Goal: Transaction & Acquisition: Purchase product/service

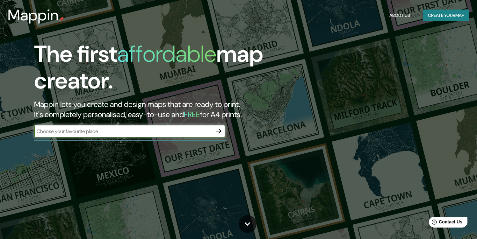
click at [165, 133] on input "text" at bounding box center [123, 131] width 179 height 7
type input "Merida, [GEOGRAPHIC_DATA]"
click at [218, 132] on icon "button" at bounding box center [219, 132] width 8 height 8
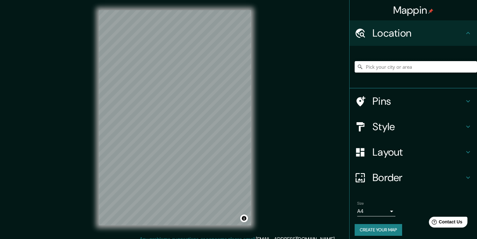
click at [383, 70] on input "Pick your city or area" at bounding box center [416, 66] width 122 height 11
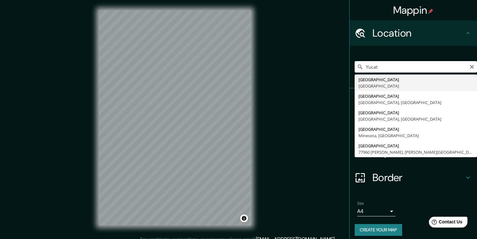
type input "[GEOGRAPHIC_DATA], [GEOGRAPHIC_DATA]"
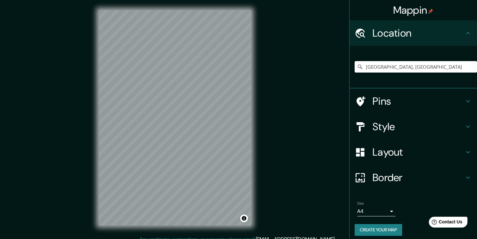
click at [381, 150] on h4 "Layout" at bounding box center [419, 152] width 92 height 13
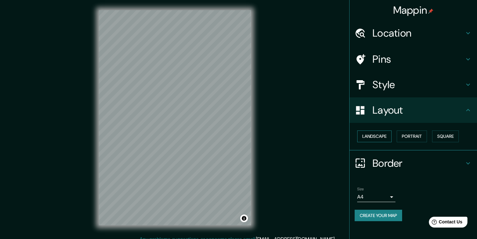
click at [385, 134] on button "Landscape" at bounding box center [374, 137] width 34 height 12
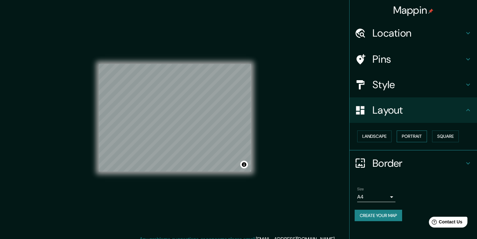
click at [402, 134] on button "Portrait" at bounding box center [412, 137] width 30 height 12
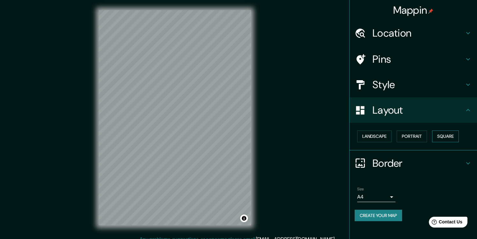
click at [445, 139] on button "Square" at bounding box center [445, 137] width 27 height 12
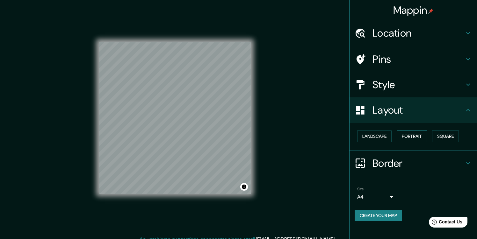
click at [422, 142] on button "Portrait" at bounding box center [412, 137] width 30 height 12
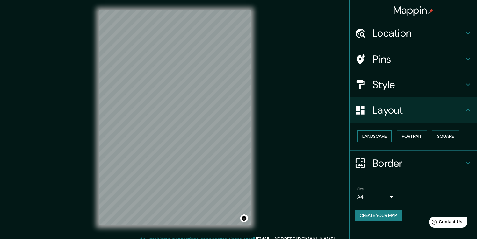
click at [383, 139] on button "Landscape" at bounding box center [374, 137] width 34 height 12
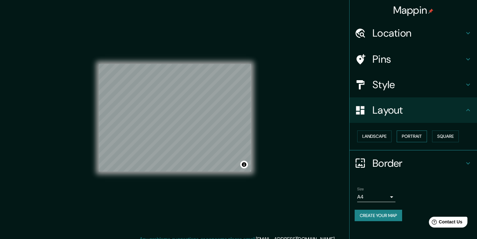
click at [413, 136] on button "Portrait" at bounding box center [412, 137] width 30 height 12
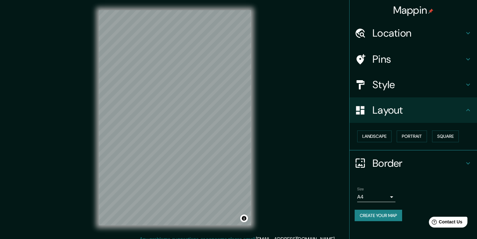
click at [407, 87] on h4 "Style" at bounding box center [419, 84] width 92 height 13
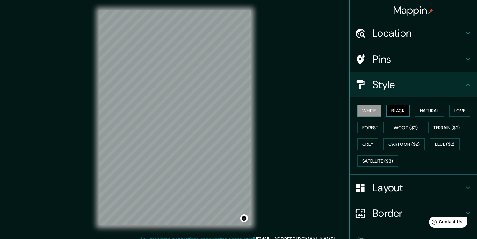
click at [387, 110] on button "Black" at bounding box center [398, 111] width 24 height 12
click at [429, 111] on button "Natural" at bounding box center [429, 111] width 29 height 12
click at [390, 113] on button "Black" at bounding box center [398, 111] width 24 height 12
click at [374, 110] on button "White" at bounding box center [369, 111] width 24 height 12
click at [205, 122] on div at bounding box center [205, 123] width 5 height 5
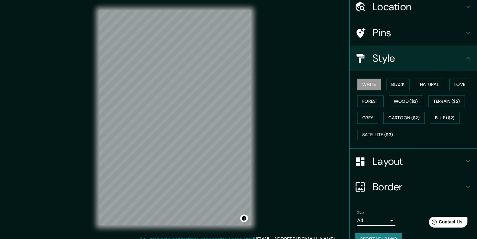
scroll to position [40, 0]
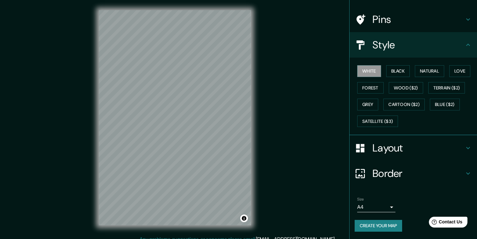
click at [381, 195] on div "Size A4 single" at bounding box center [413, 205] width 117 height 20
click at [391, 179] on h4 "Border" at bounding box center [419, 173] width 92 height 13
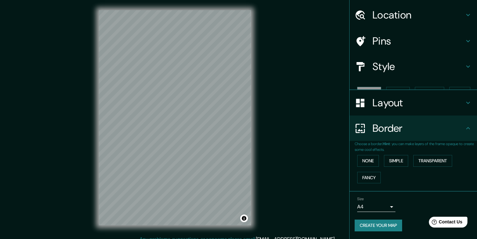
scroll to position [7, 0]
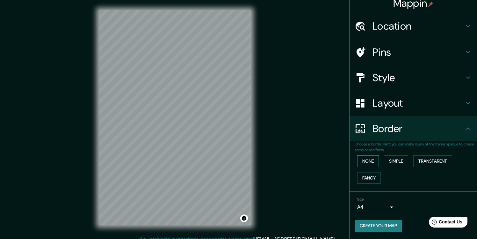
click at [369, 158] on button "None" at bounding box center [368, 162] width 22 height 12
click at [388, 159] on button "Simple" at bounding box center [396, 162] width 24 height 12
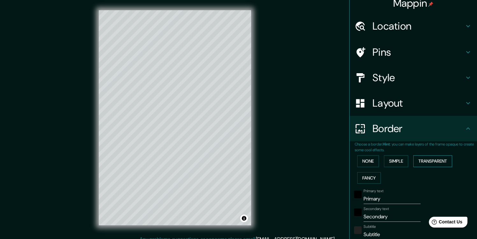
click at [427, 162] on button "Transparent" at bounding box center [432, 162] width 39 height 12
click at [358, 176] on button "Fancy" at bounding box center [369, 178] width 24 height 12
click at [362, 161] on button "None" at bounding box center [368, 162] width 22 height 12
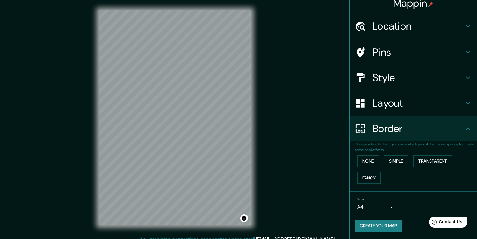
click at [408, 51] on h4 "Pins" at bounding box center [419, 52] width 92 height 13
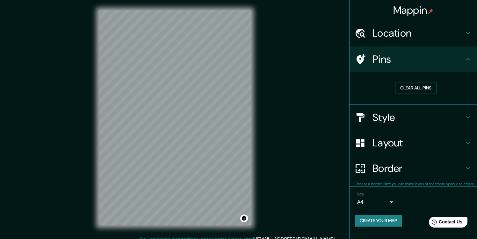
scroll to position [0, 0]
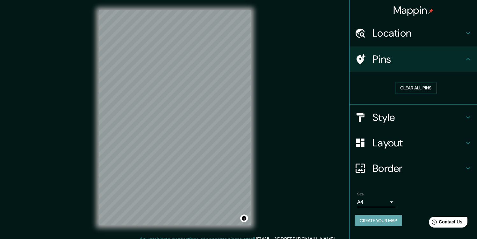
click at [376, 219] on button "Create your map" at bounding box center [378, 221] width 47 height 12
click at [413, 93] on button "Clear all pins" at bounding box center [415, 88] width 41 height 12
click at [371, 222] on button "Create your map" at bounding box center [378, 221] width 47 height 12
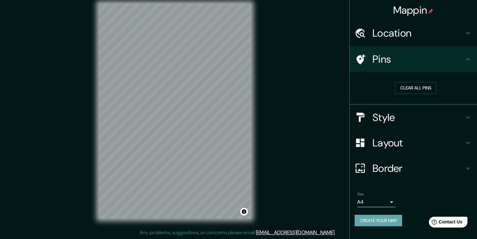
click at [388, 222] on button "Create your map" at bounding box center [378, 221] width 47 height 12
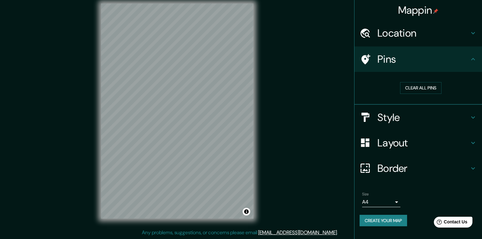
click at [385, 199] on body "Mappin Location [GEOGRAPHIC_DATA], [GEOGRAPHIC_DATA] Pins Clear all pins Style …" at bounding box center [241, 112] width 482 height 239
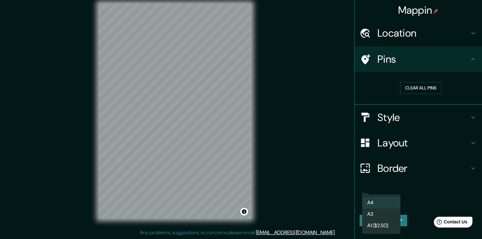
click at [388, 211] on li "A3" at bounding box center [381, 214] width 38 height 11
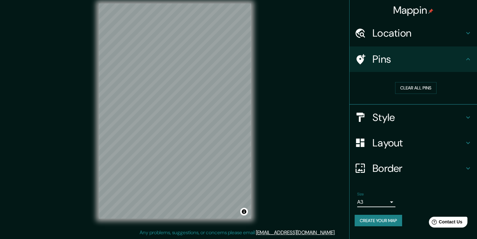
click at [388, 202] on body "Mappin Location [GEOGRAPHIC_DATA], [GEOGRAPHIC_DATA] Pins Clear all pins Style …" at bounding box center [238, 112] width 477 height 239
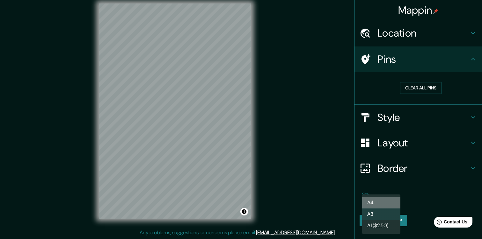
click at [387, 200] on li "A4" at bounding box center [381, 202] width 38 height 11
type input "single"
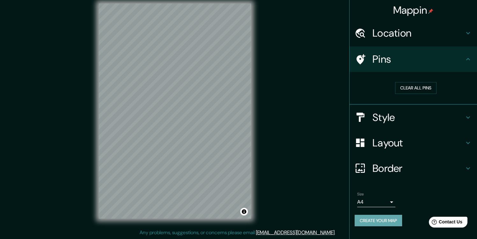
click at [381, 220] on button "Create your map" at bounding box center [378, 221] width 47 height 12
click at [245, 213] on button "Toggle attribution" at bounding box center [244, 212] width 8 height 8
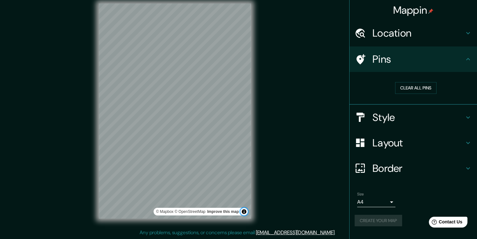
click at [245, 212] on button "Toggle attribution" at bounding box center [244, 212] width 8 height 8
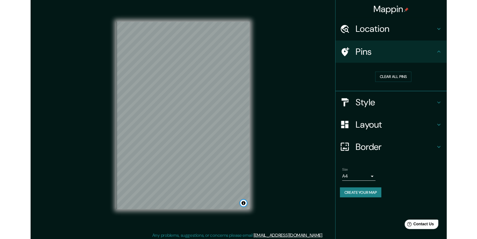
scroll to position [0, 0]
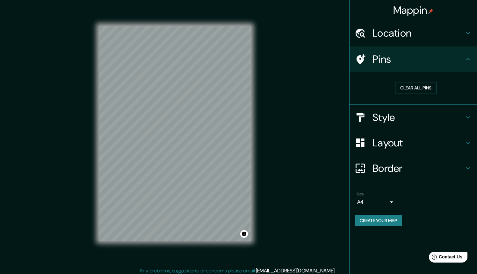
click at [381, 219] on button "Create your map" at bounding box center [378, 221] width 47 height 12
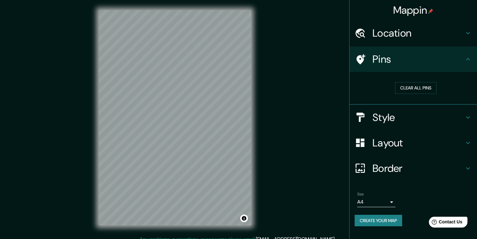
click at [465, 65] on div "Pins" at bounding box center [414, 60] width 128 height 26
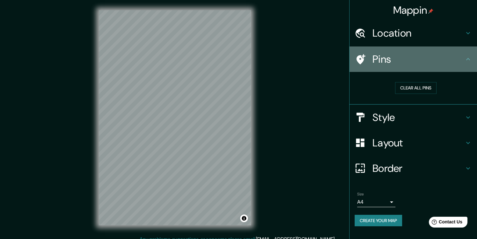
click at [468, 61] on icon at bounding box center [468, 59] width 8 height 8
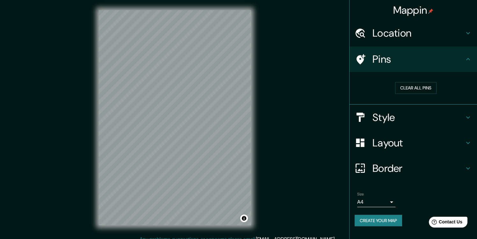
click at [468, 63] on div "Pins" at bounding box center [414, 60] width 128 height 26
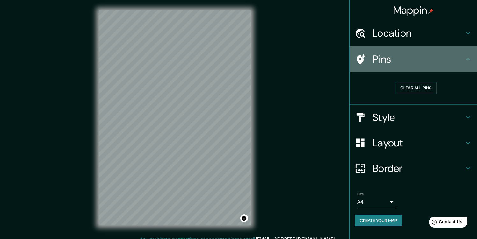
click at [468, 60] on icon at bounding box center [468, 59] width 8 height 8
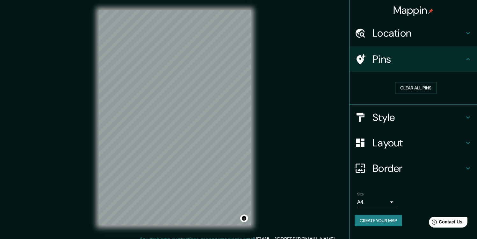
click at [378, 53] on h4 "Pins" at bounding box center [419, 59] width 92 height 13
click at [461, 119] on h4 "Style" at bounding box center [419, 117] width 92 height 13
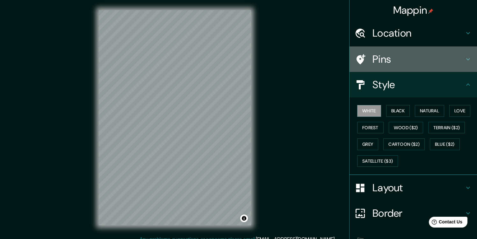
click at [465, 62] on icon at bounding box center [468, 59] width 8 height 8
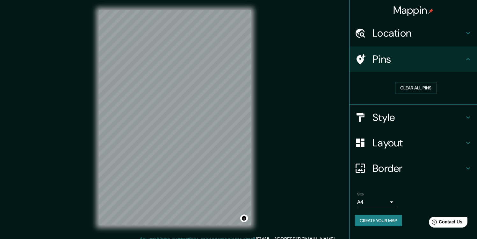
click at [465, 62] on icon at bounding box center [468, 59] width 8 height 8
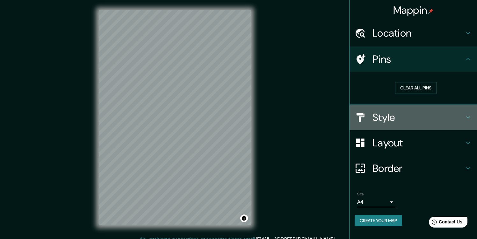
click at [398, 117] on h4 "Style" at bounding box center [419, 117] width 92 height 13
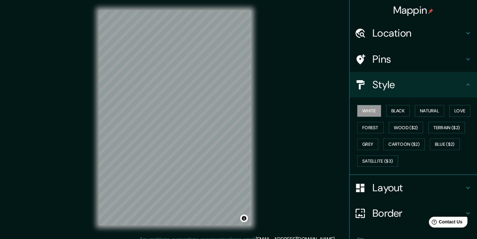
click at [396, 96] on div "Style" at bounding box center [414, 85] width 128 height 26
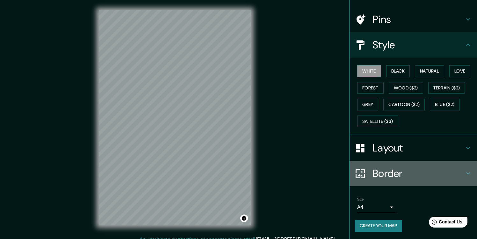
click at [385, 167] on h4 "Border" at bounding box center [419, 173] width 92 height 13
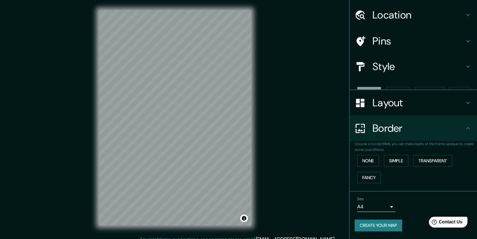
scroll to position [7, 0]
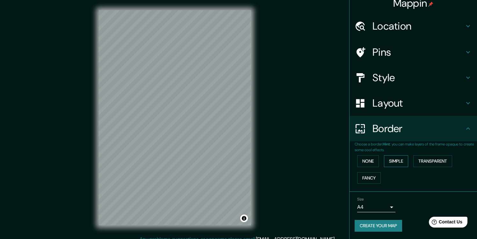
click at [394, 162] on button "Simple" at bounding box center [396, 162] width 24 height 12
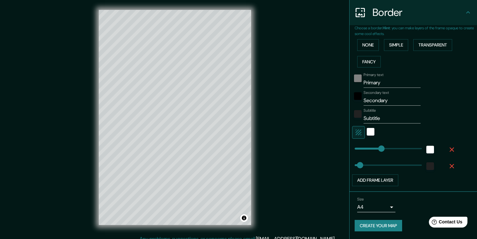
scroll to position [0, 0]
click at [357, 47] on button "None" at bounding box center [368, 45] width 22 height 12
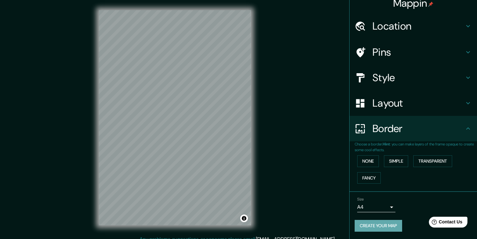
click at [361, 221] on button "Create your map" at bounding box center [378, 226] width 47 height 12
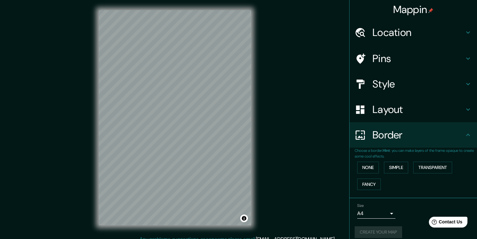
scroll to position [0, 0]
